Goal: Browse casually: Explore the website without a specific task or goal

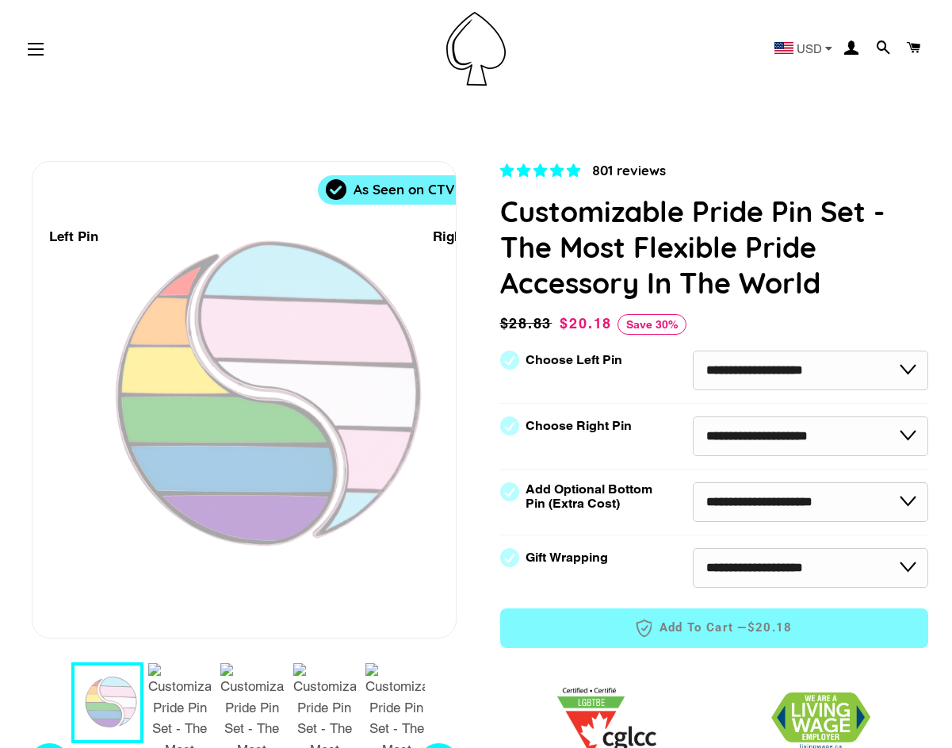
select select "**********"
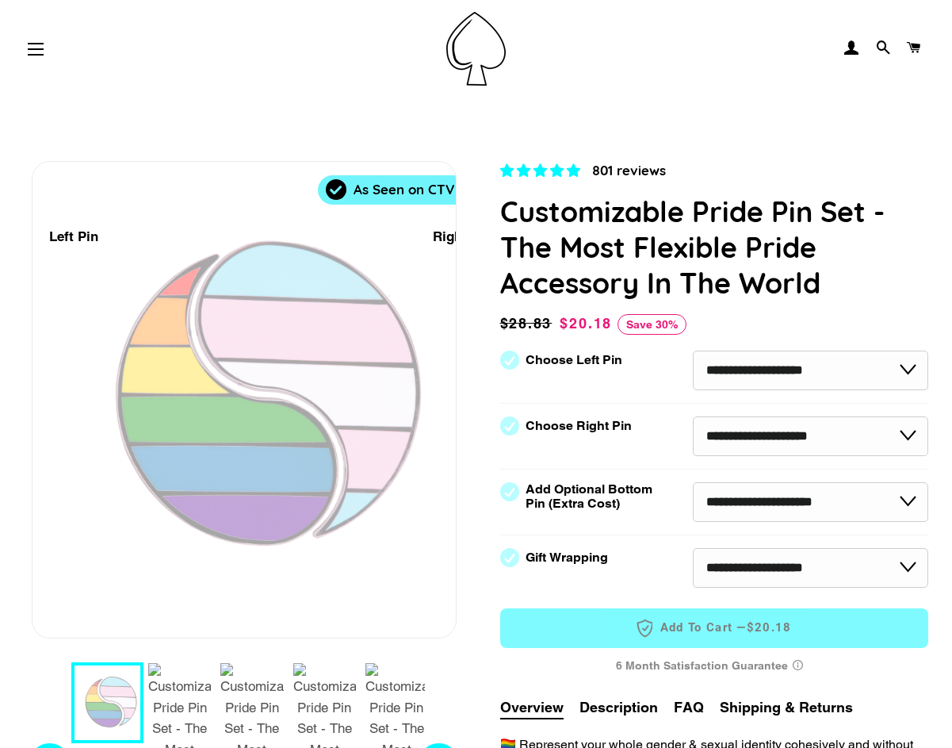
select select "**********"
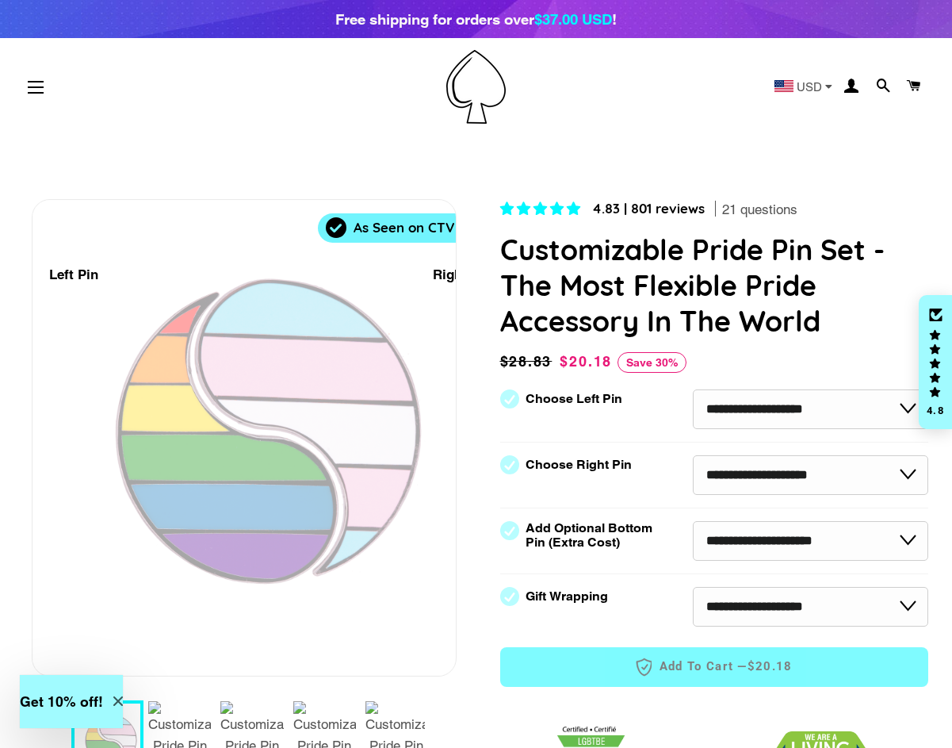
click at [467, 94] on img at bounding box center [475, 87] width 59 height 74
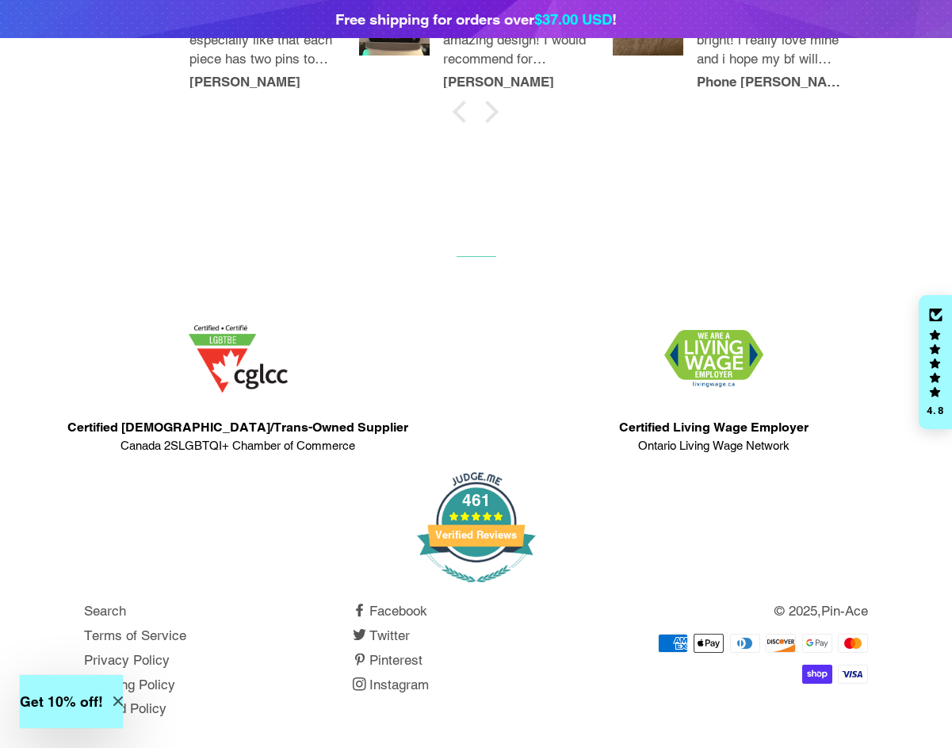
scroll to position [1788, 1]
